Goal: Task Accomplishment & Management: Use online tool/utility

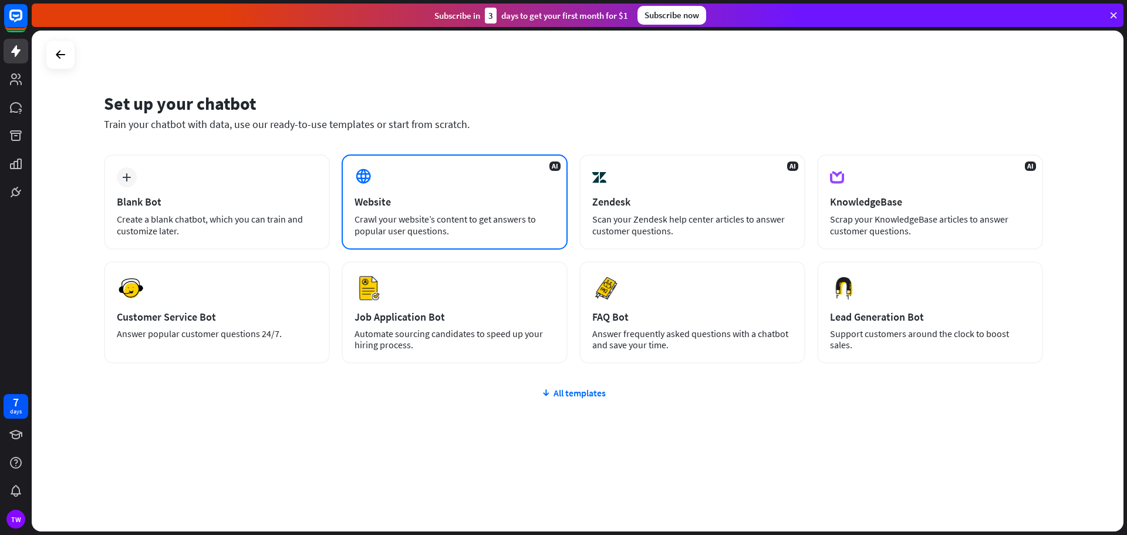
click at [394, 211] on div "AI Website Crawl your website’s content to get answers to popular user question…" at bounding box center [454, 201] width 226 height 95
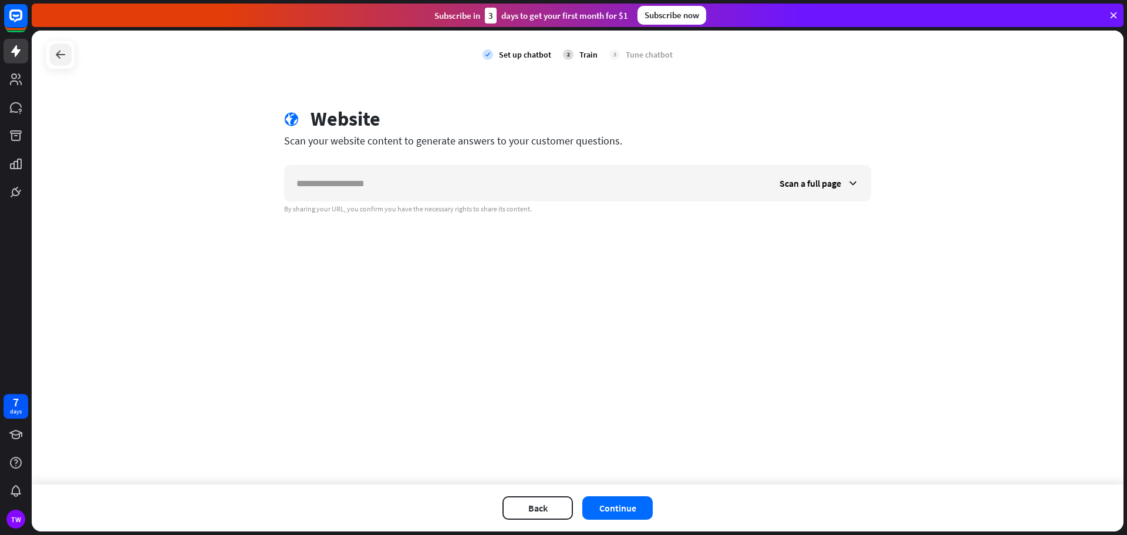
click at [63, 51] on icon at bounding box center [60, 55] width 14 height 14
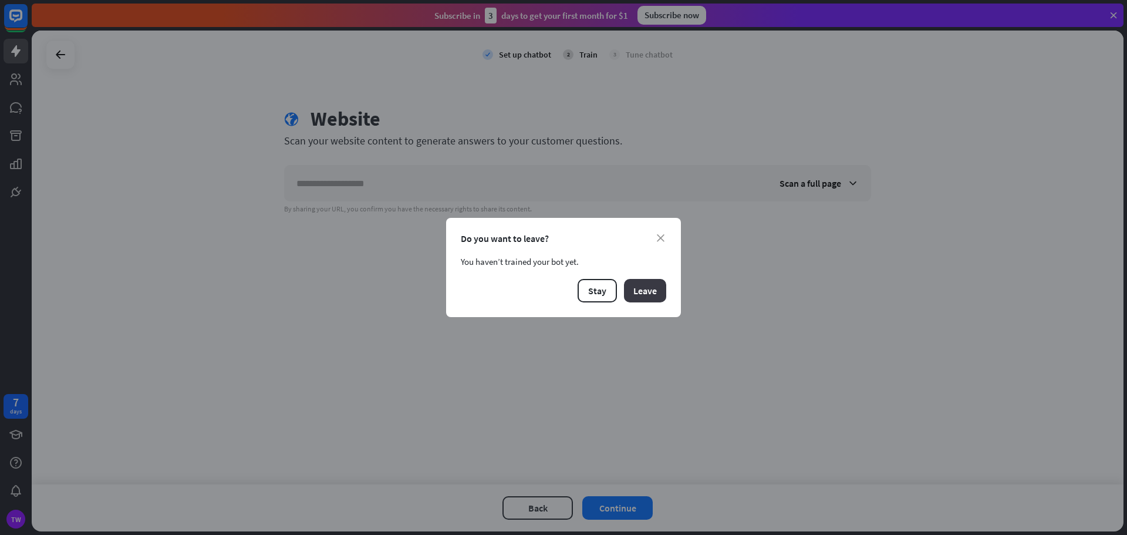
click at [637, 282] on button "Leave" at bounding box center [645, 290] width 42 height 23
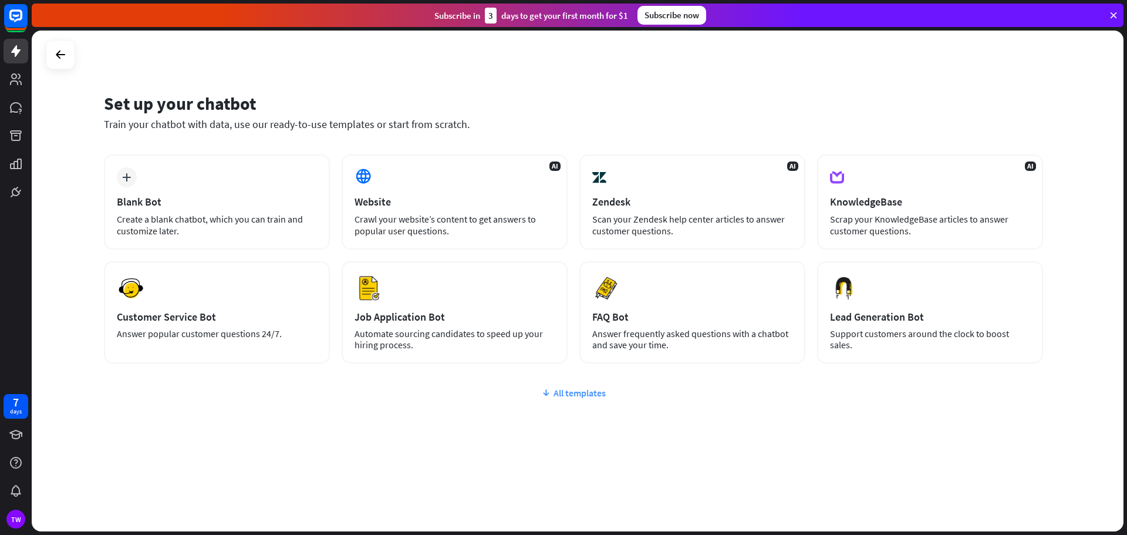
click at [563, 387] on div "All templates" at bounding box center [573, 393] width 939 height 12
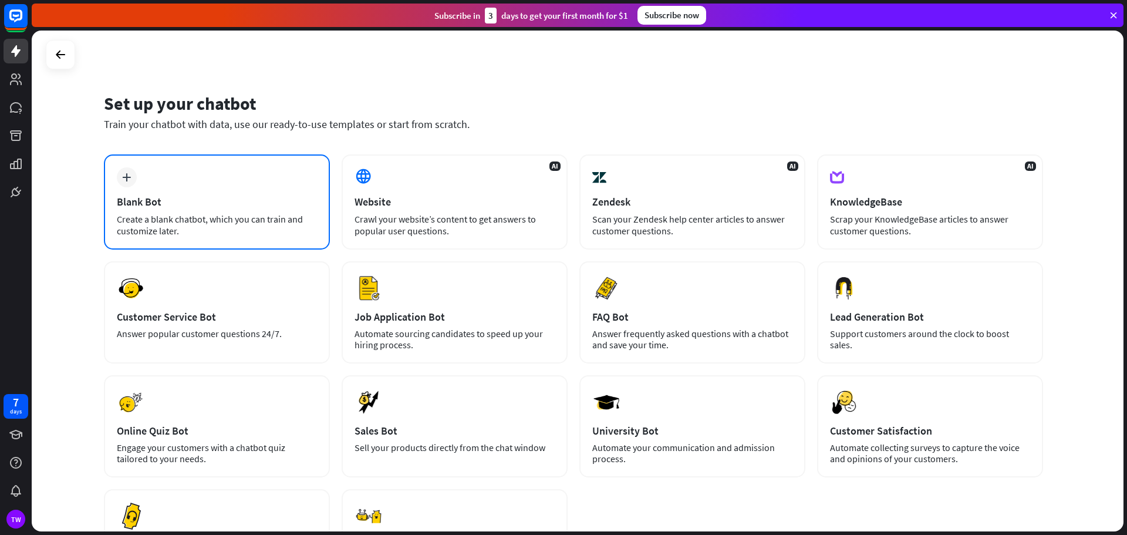
click at [259, 202] on div "Blank Bot" at bounding box center [217, 201] width 200 height 13
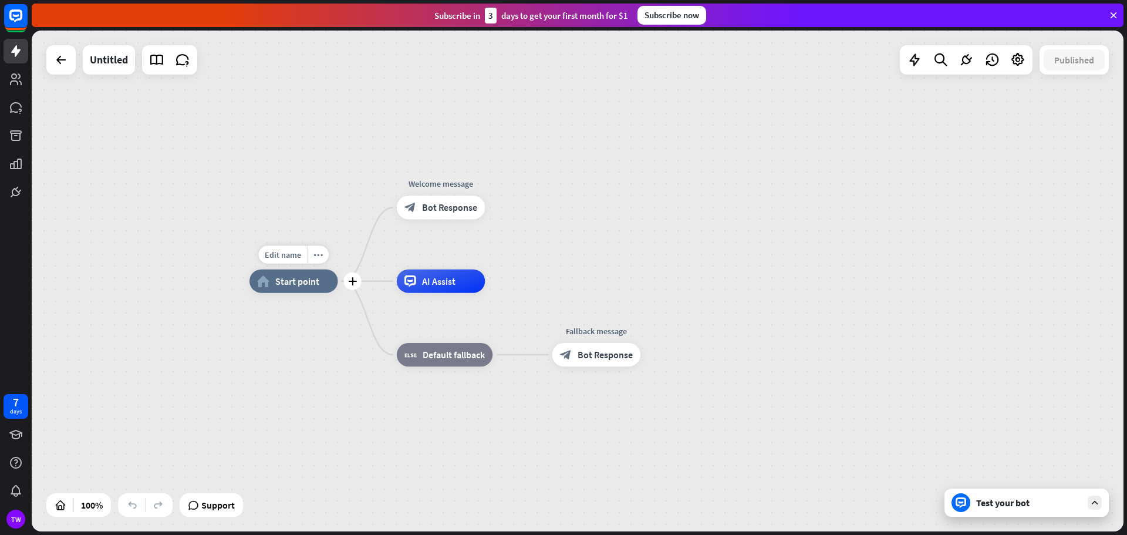
click at [295, 285] on span "Start point" at bounding box center [297, 281] width 44 height 12
click at [281, 253] on span "Edit name" at bounding box center [283, 254] width 36 height 11
type input "*"
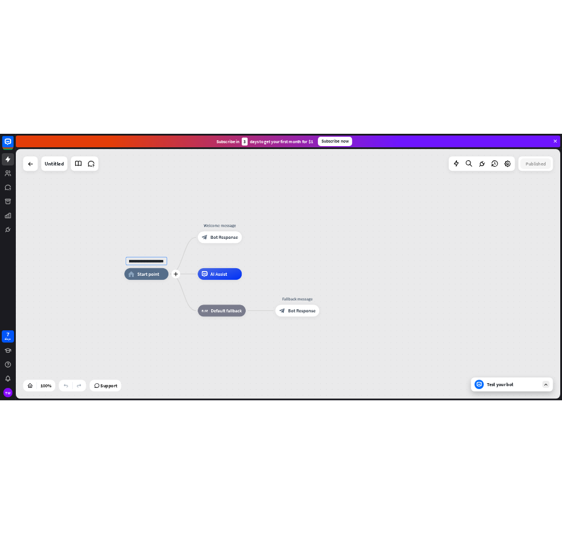
scroll to position [0, 83]
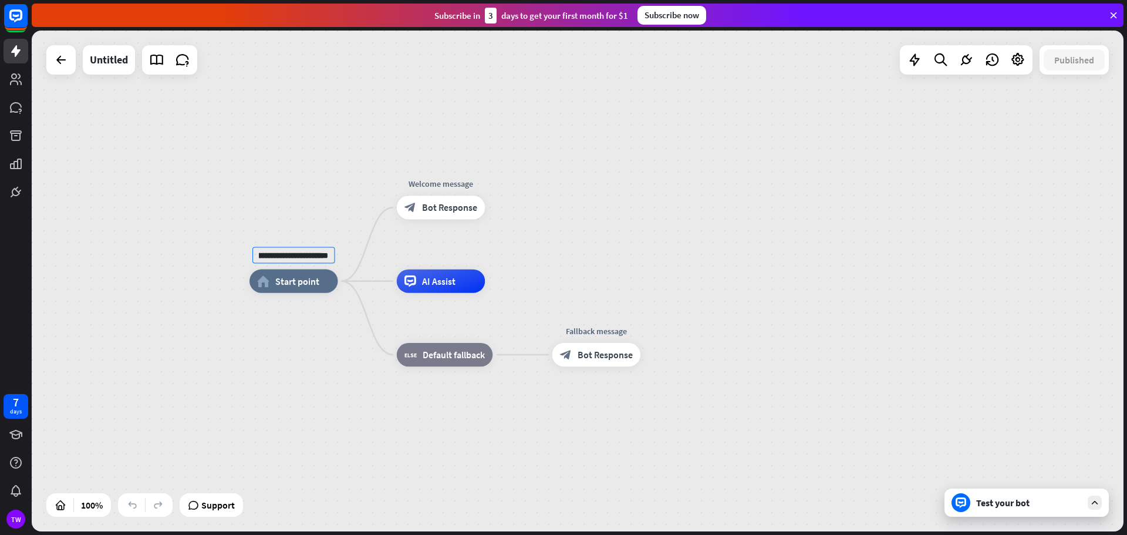
type input "**********"
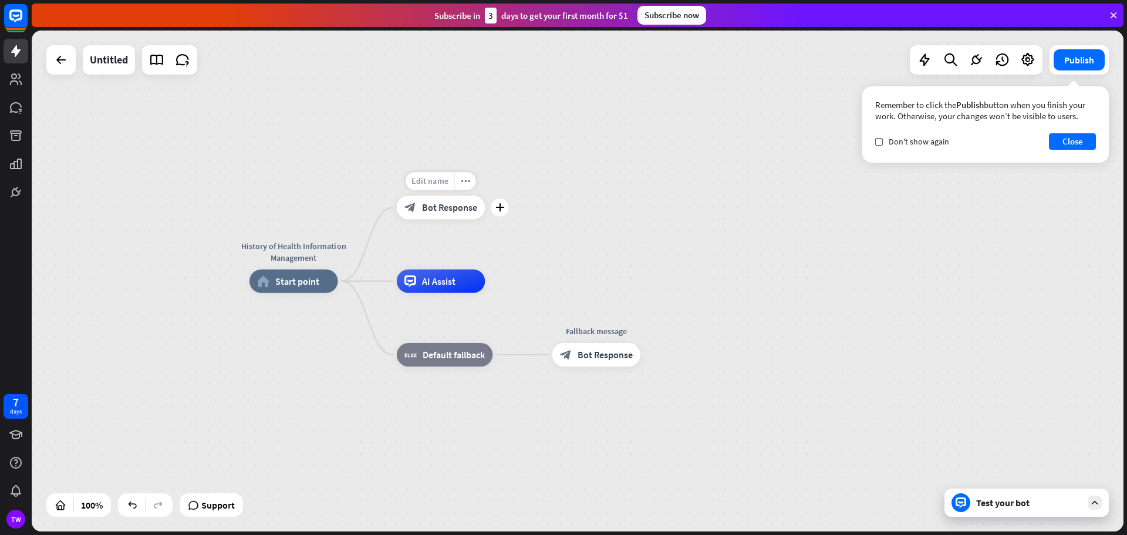
click at [439, 182] on span "Edit name" at bounding box center [429, 180] width 36 height 11
type input "*"
type input "**********"
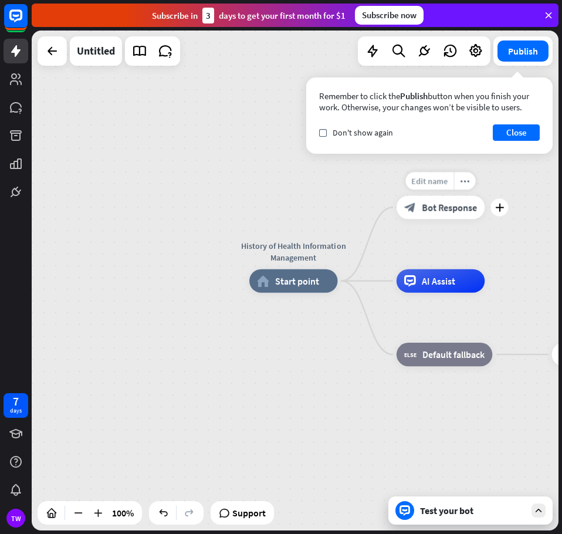
click at [432, 182] on span "Edit name" at bounding box center [429, 180] width 36 height 11
type input "**********"
click at [434, 286] on span "AI Assist" at bounding box center [438, 281] width 33 height 12
click at [353, 342] on div "History of Health Information Management home_2 Start point The Early Days (Anc…" at bounding box center [513, 532] width 529 height 502
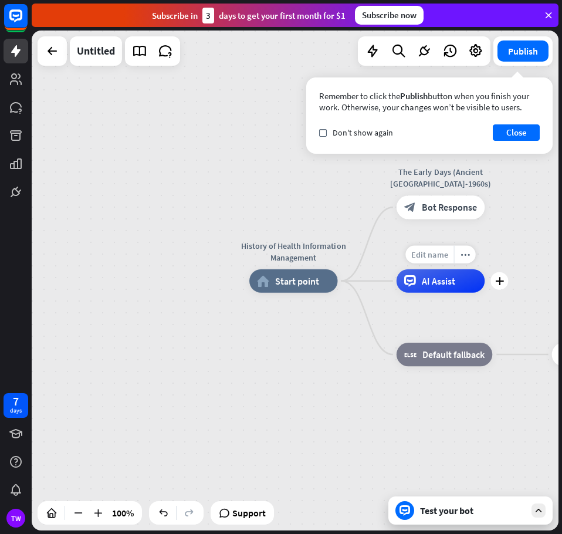
click at [441, 258] on span "Edit name" at bounding box center [429, 254] width 36 height 11
type input "**********"
click at [432, 327] on span "Edit name" at bounding box center [433, 328] width 36 height 11
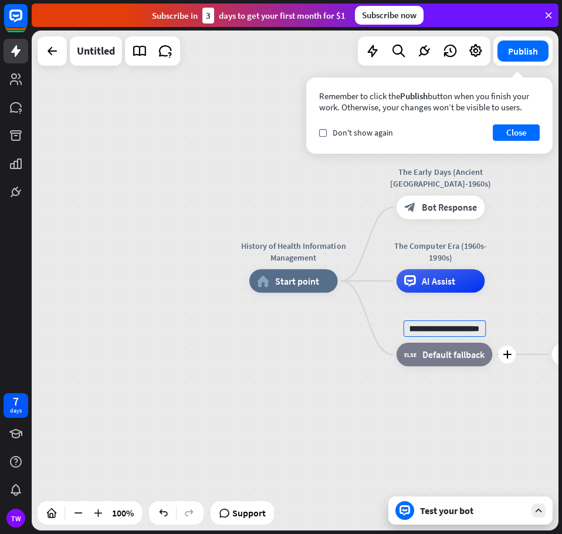
type input "**********"
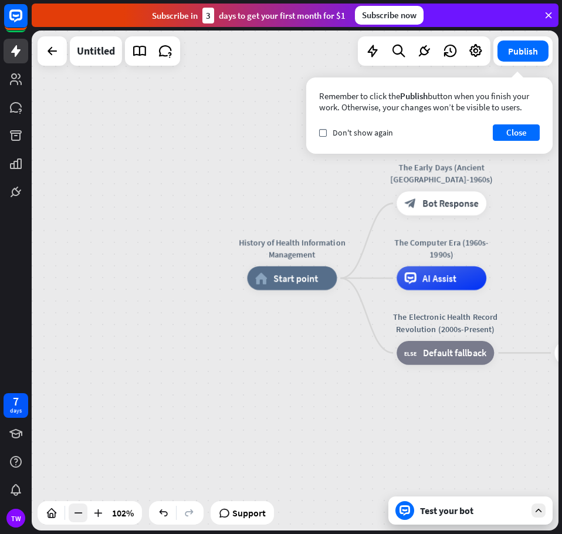
click at [77, 510] on icon at bounding box center [78, 513] width 12 height 12
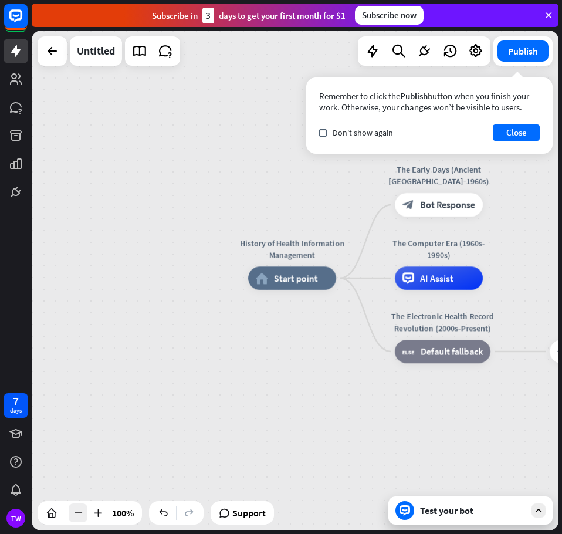
click at [77, 510] on icon at bounding box center [78, 513] width 12 height 12
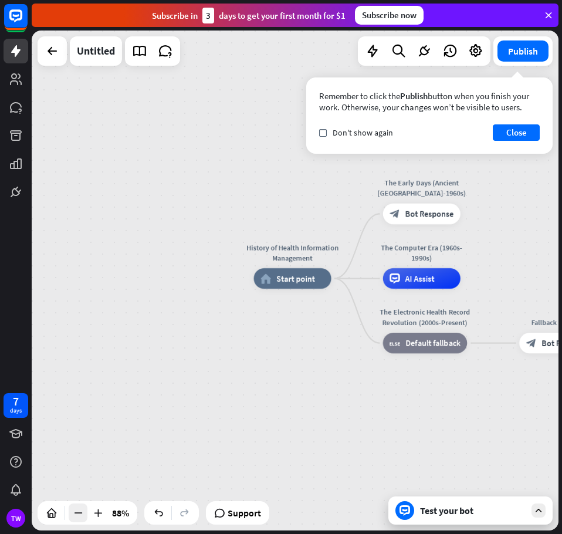
click at [77, 510] on icon at bounding box center [78, 513] width 12 height 12
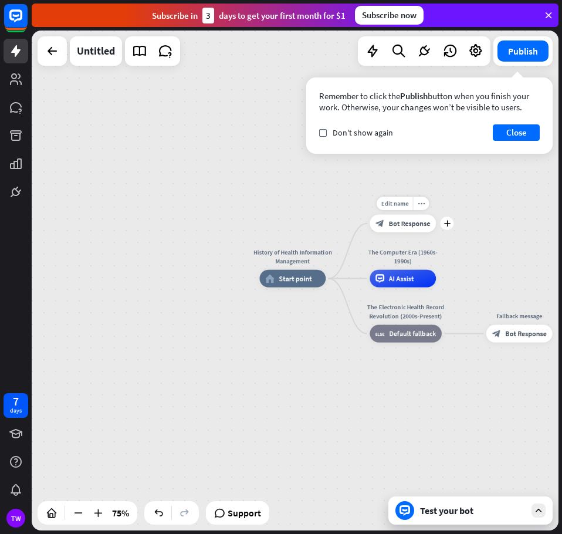
click at [436, 228] on div "Edit name more_horiz plus block_bot_response Bot Response" at bounding box center [403, 224] width 66 height 18
click at [448, 221] on icon "plus" at bounding box center [447, 223] width 6 height 6
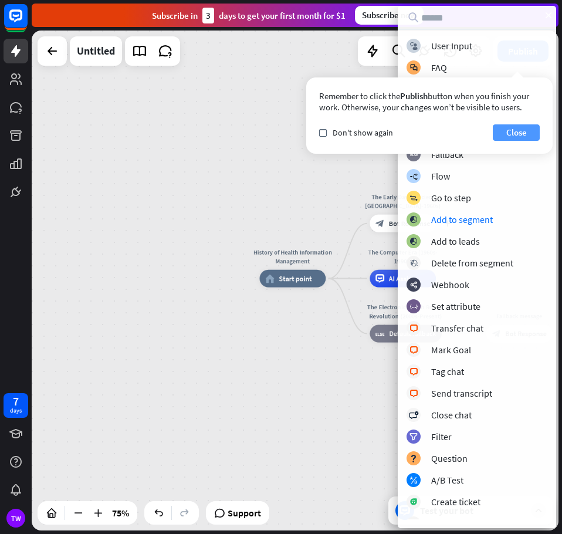
click at [513, 131] on button "Close" at bounding box center [516, 132] width 47 height 16
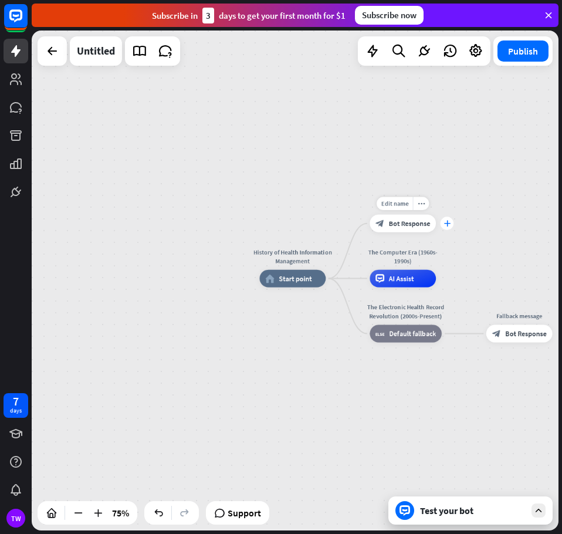
click at [445, 222] on icon "plus" at bounding box center [447, 223] width 6 height 6
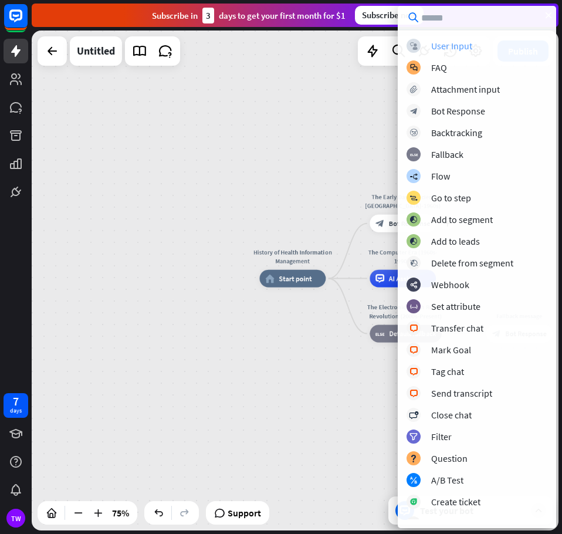
click at [444, 43] on div "User Input" at bounding box center [451, 46] width 41 height 12
